Goal: Task Accomplishment & Management: Complete application form

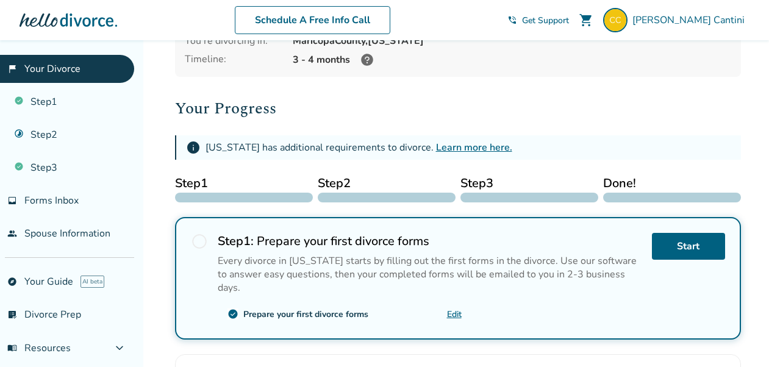
scroll to position [215, 0]
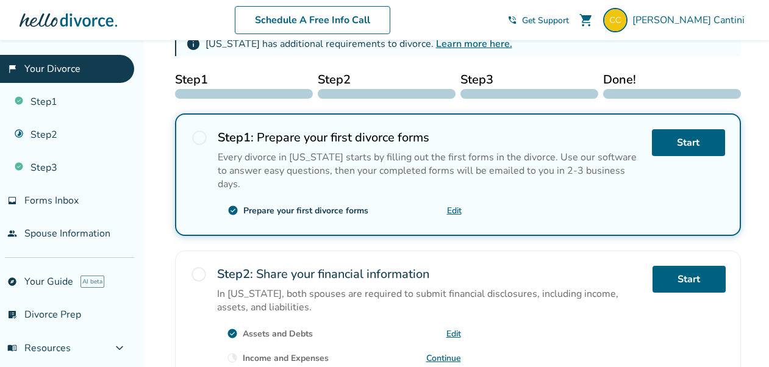
click at [451, 205] on link "Edit" at bounding box center [454, 211] width 15 height 12
click at [197, 138] on span "radio_button_unchecked" at bounding box center [199, 137] width 17 height 17
click at [452, 205] on link "Edit" at bounding box center [454, 211] width 15 height 12
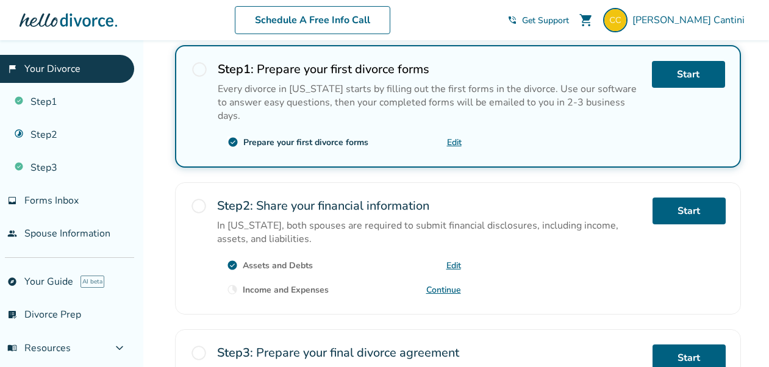
scroll to position [281, 0]
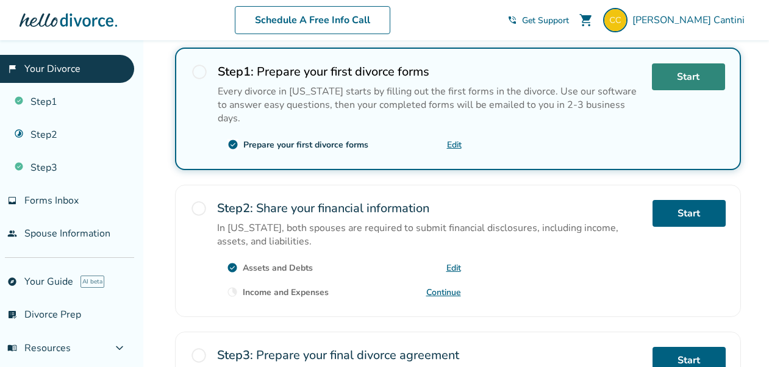
click at [678, 76] on link "Start" at bounding box center [688, 76] width 73 height 27
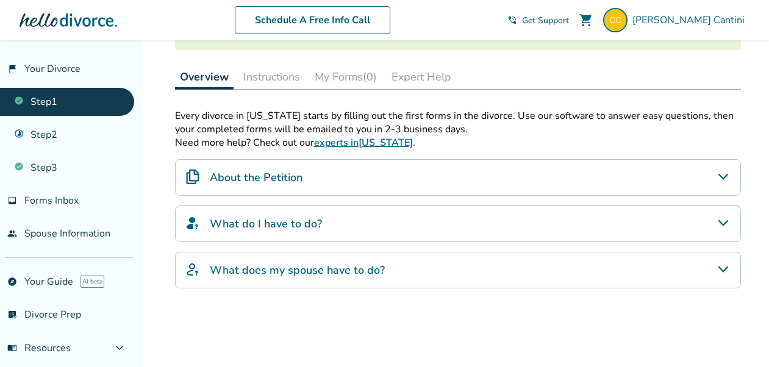
scroll to position [224, 0]
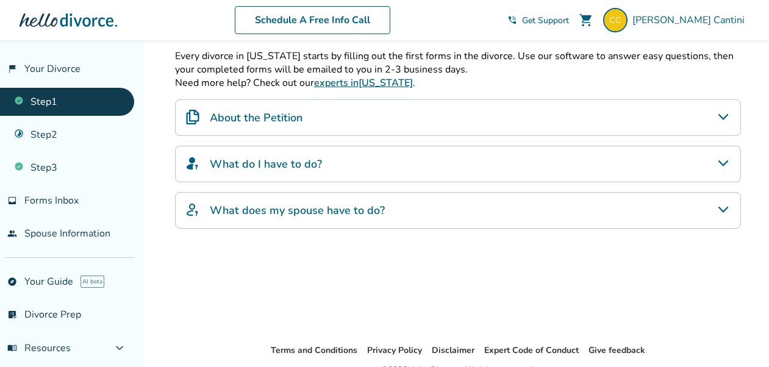
click at [301, 117] on h4 "About the Petition" at bounding box center [256, 118] width 93 height 16
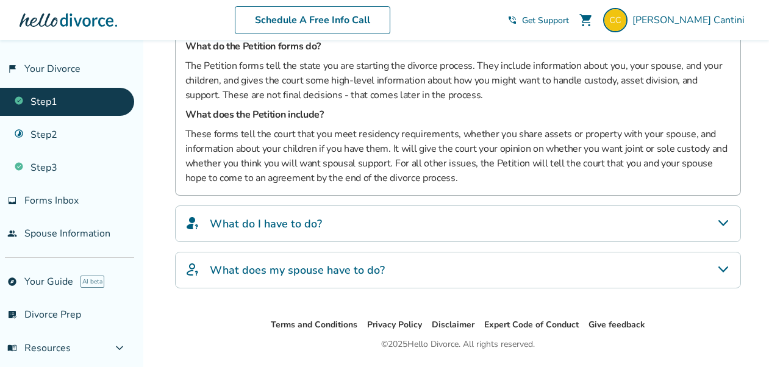
scroll to position [367, 0]
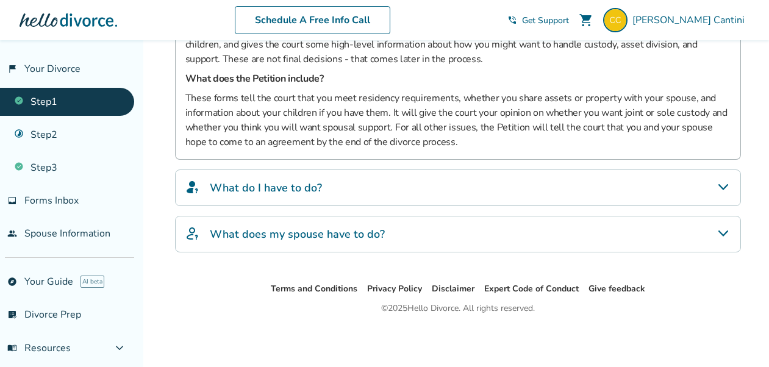
click at [361, 184] on div "What do I have to do?" at bounding box center [458, 187] width 566 height 37
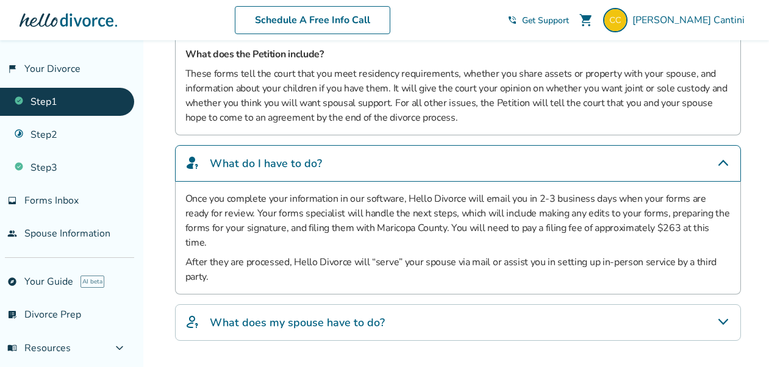
scroll to position [465, 0]
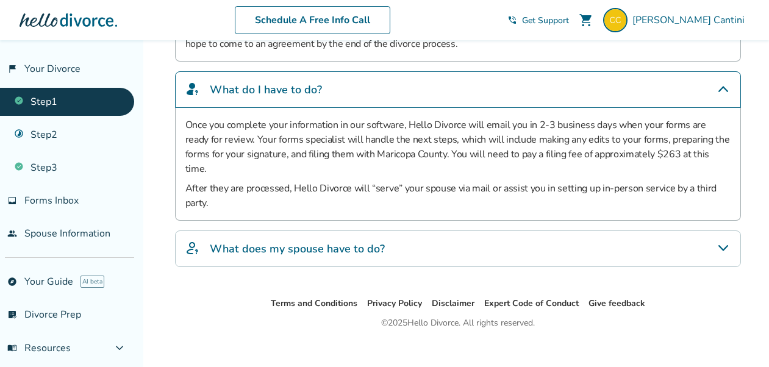
click at [335, 241] on h4 "What does my spouse have to do?" at bounding box center [297, 249] width 175 height 16
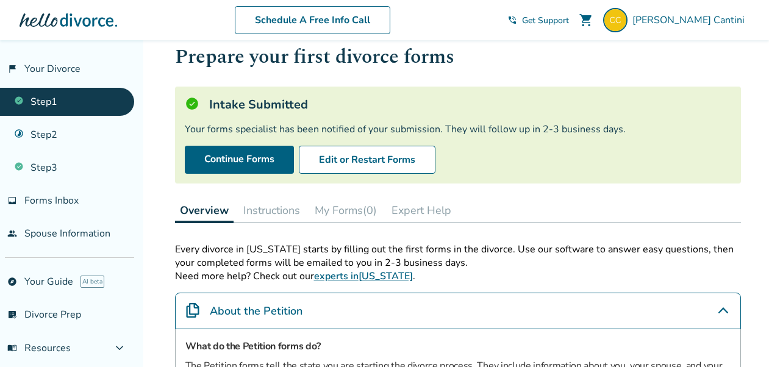
scroll to position [0, 0]
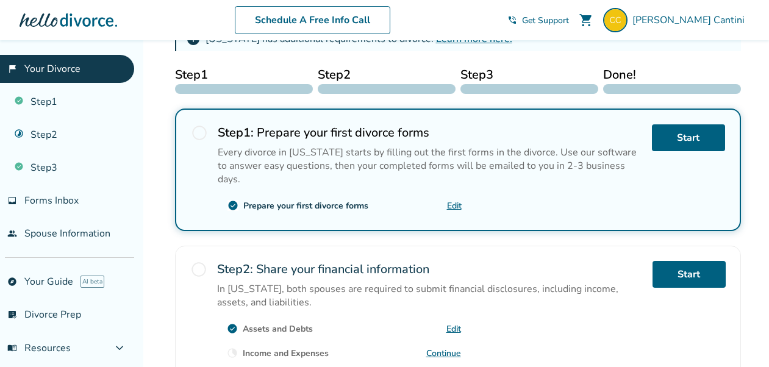
scroll to position [213, 0]
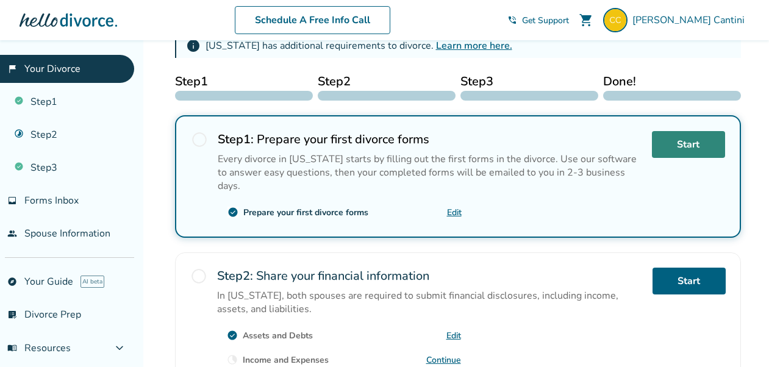
click at [675, 143] on link "Start" at bounding box center [688, 144] width 73 height 27
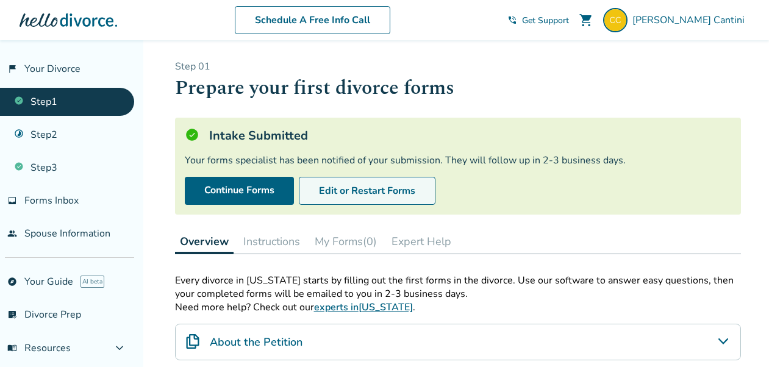
click at [393, 191] on button "Edit or Restart Forms" at bounding box center [367, 191] width 137 height 28
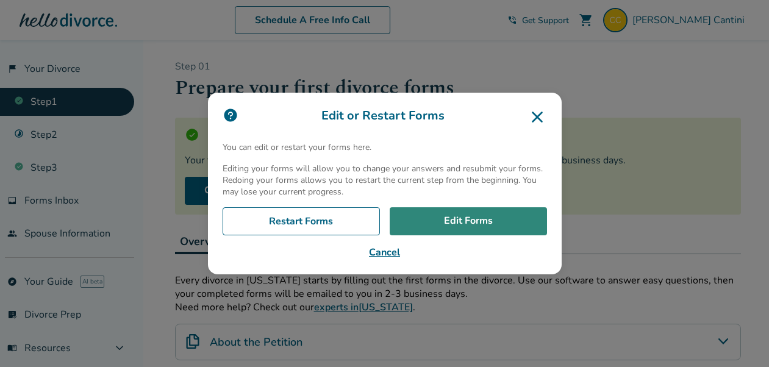
click at [474, 220] on link "Edit Forms" at bounding box center [468, 221] width 157 height 28
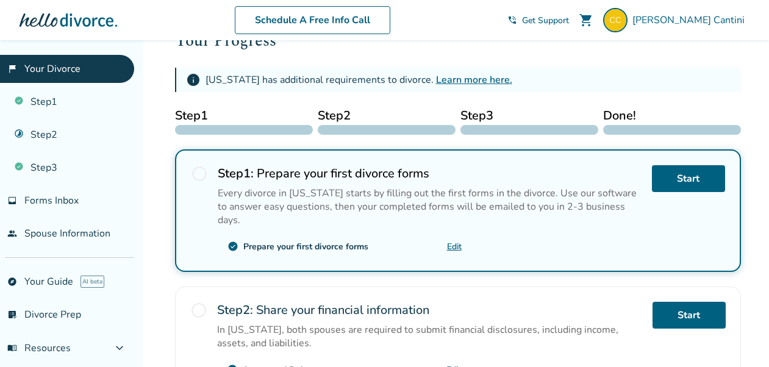
scroll to position [196, 0]
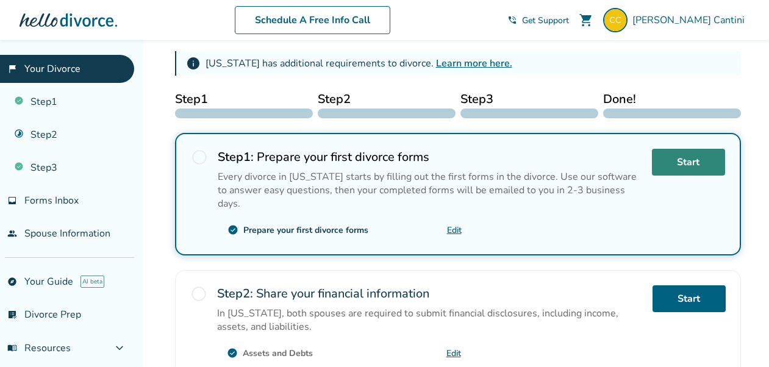
click at [678, 166] on link "Start" at bounding box center [688, 162] width 73 height 27
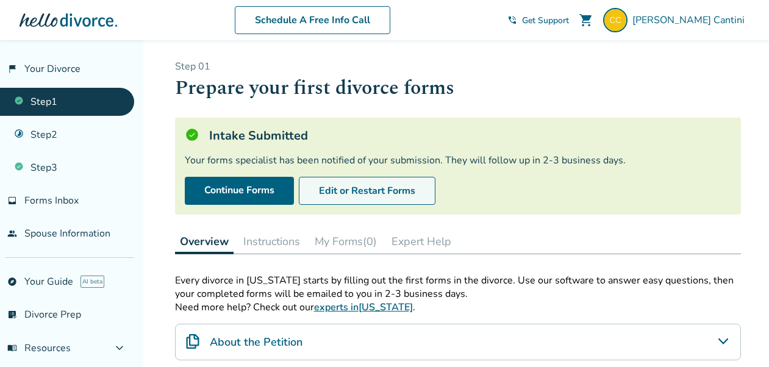
click at [411, 189] on button "Edit or Restart Forms" at bounding box center [367, 191] width 137 height 28
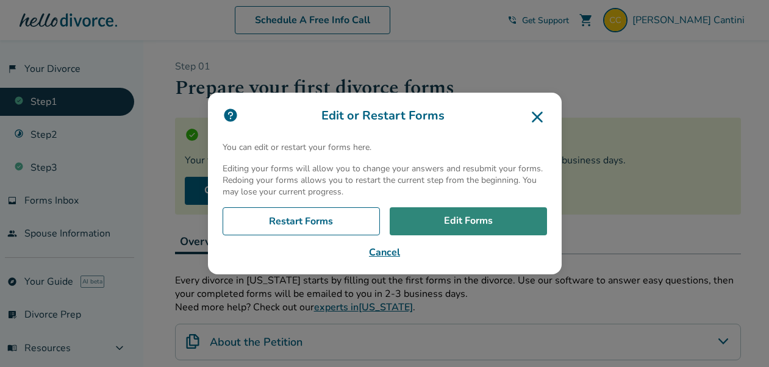
click at [463, 225] on link "Edit Forms" at bounding box center [468, 221] width 157 height 28
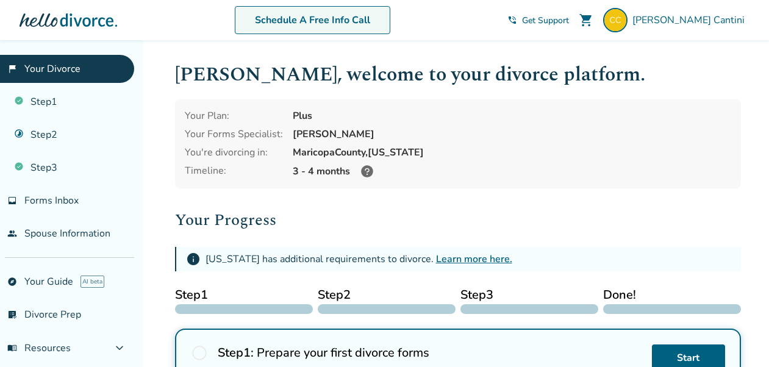
click at [341, 20] on link "Schedule A Free Info Call" at bounding box center [312, 20] width 155 height 28
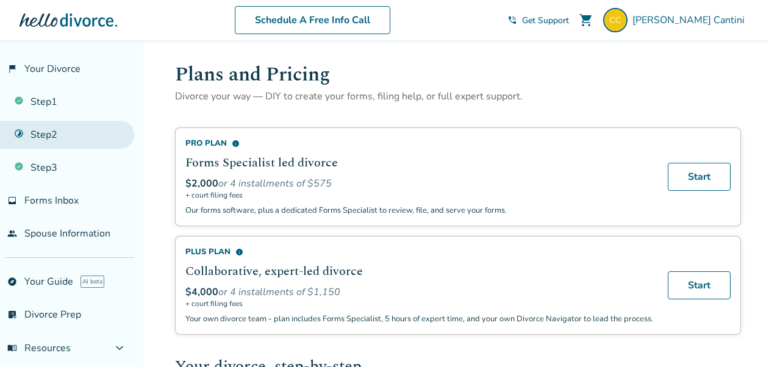
click at [59, 135] on link "Step 2" at bounding box center [67, 135] width 134 height 28
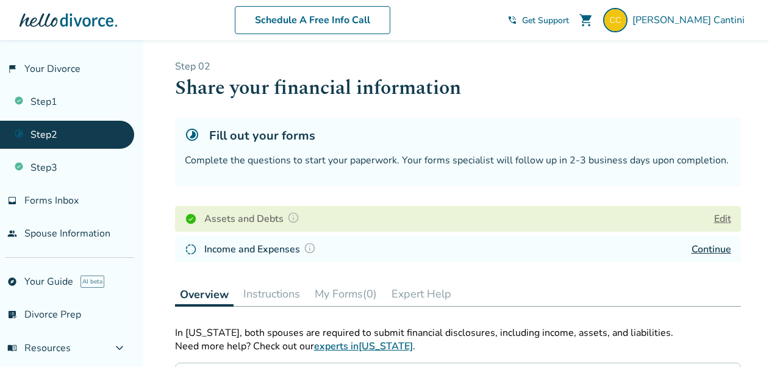
click at [724, 219] on button "Edit" at bounding box center [722, 219] width 17 height 15
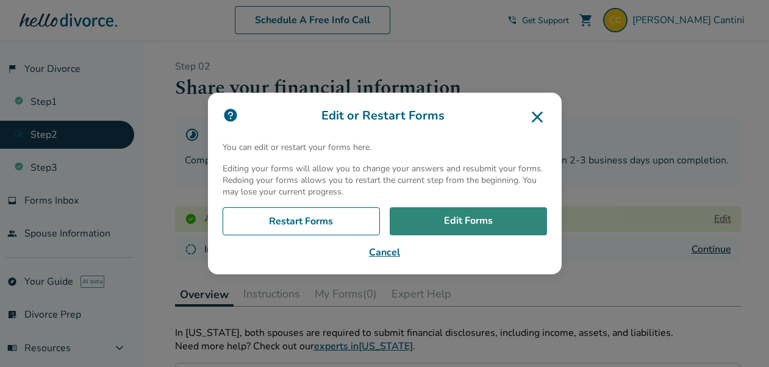
click at [449, 224] on link "Edit Forms" at bounding box center [468, 221] width 157 height 28
